Goal: Transaction & Acquisition: Obtain resource

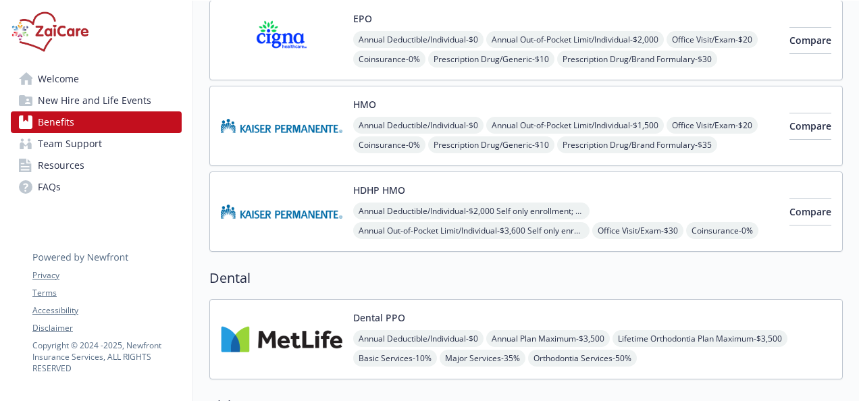
scroll to position [338, 0]
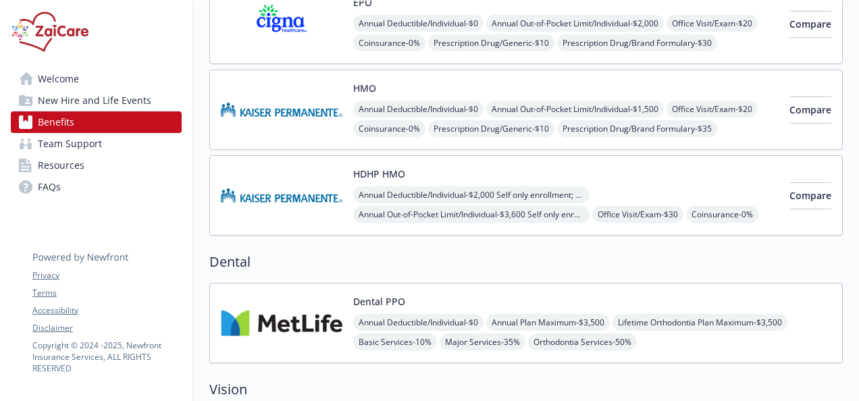
click at [388, 299] on button "Dental PPO" at bounding box center [379, 302] width 52 height 14
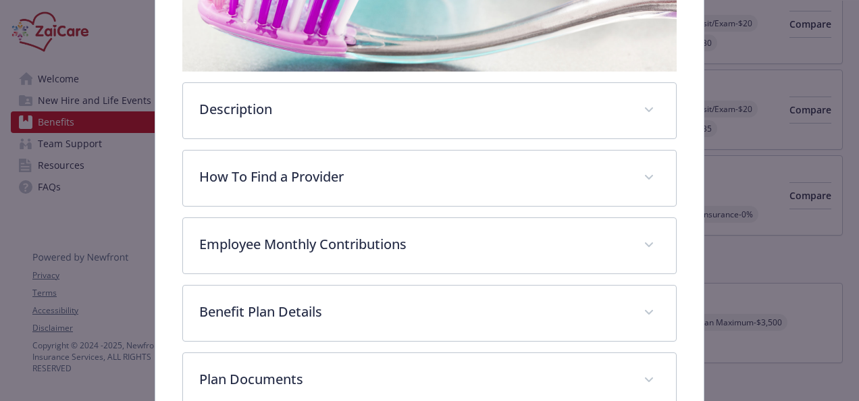
scroll to position [378, 0]
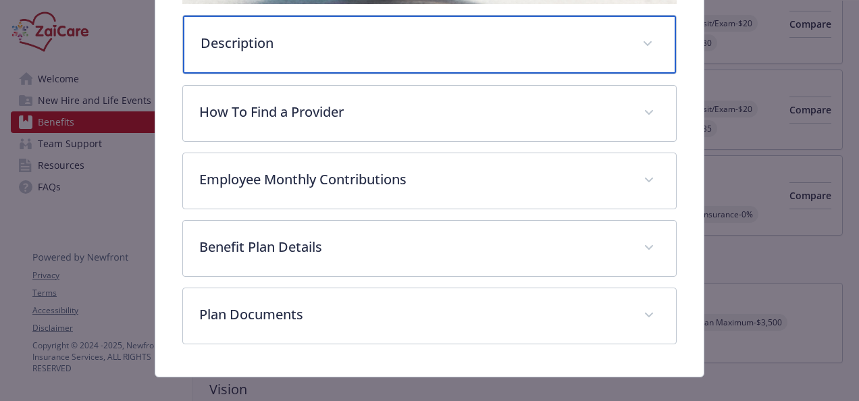
click at [598, 35] on span "details for plan Dental - Dental PPO - Dental PPO" at bounding box center [648, 44] width 22 height 22
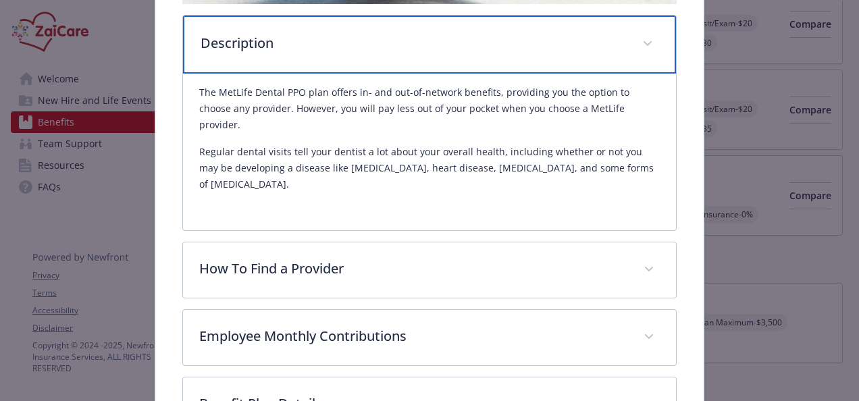
click at [598, 44] on span "details for plan Dental - Dental PPO - Dental PPO" at bounding box center [648, 44] width 22 height 22
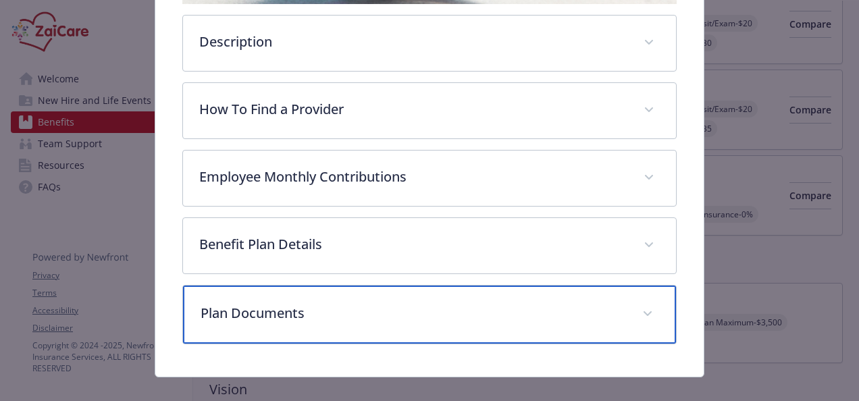
click at [598, 309] on div "Plan Documents" at bounding box center [429, 315] width 493 height 58
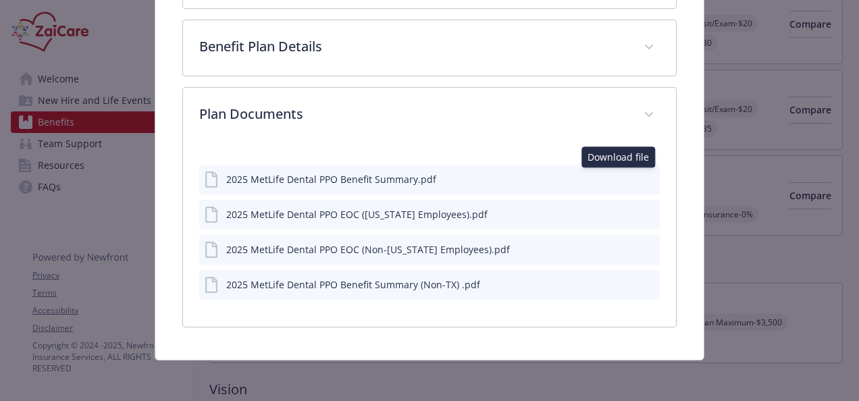
scroll to position [574, 0]
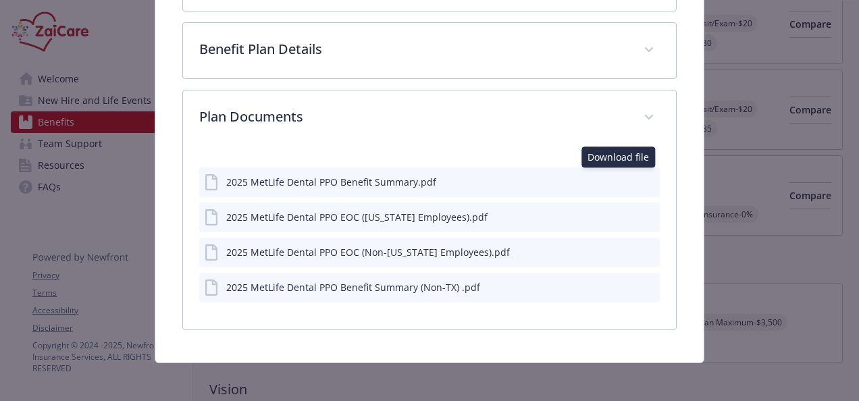
click at [598, 178] on icon "download file" at bounding box center [625, 181] width 11 height 11
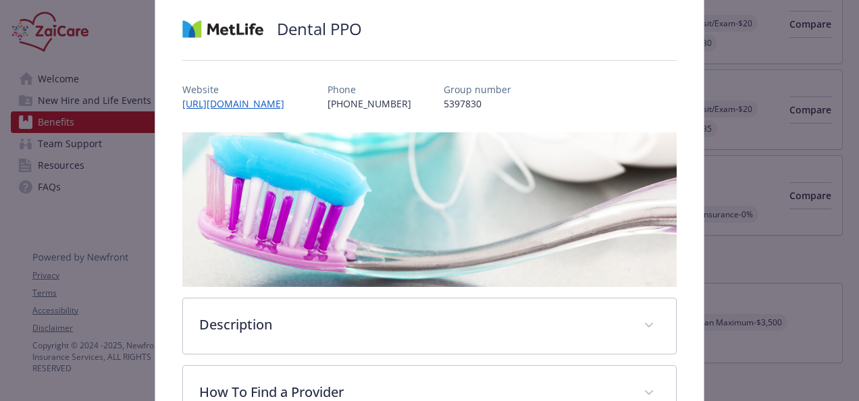
scroll to position [33, 0]
